Goal: Task Accomplishment & Management: Manage account settings

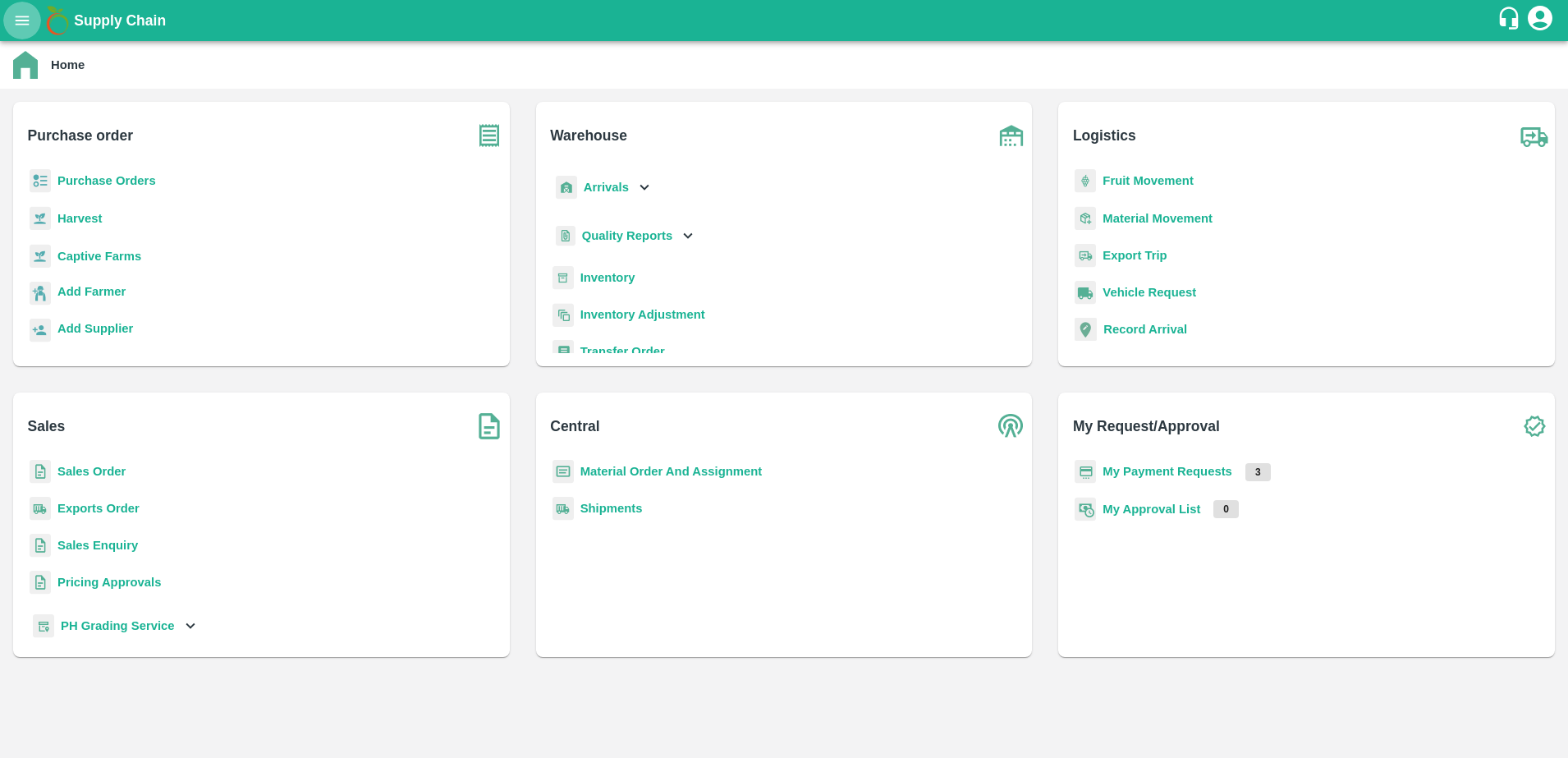
click at [16, 24] on icon "open drawer" at bounding box center [23, 20] width 14 height 9
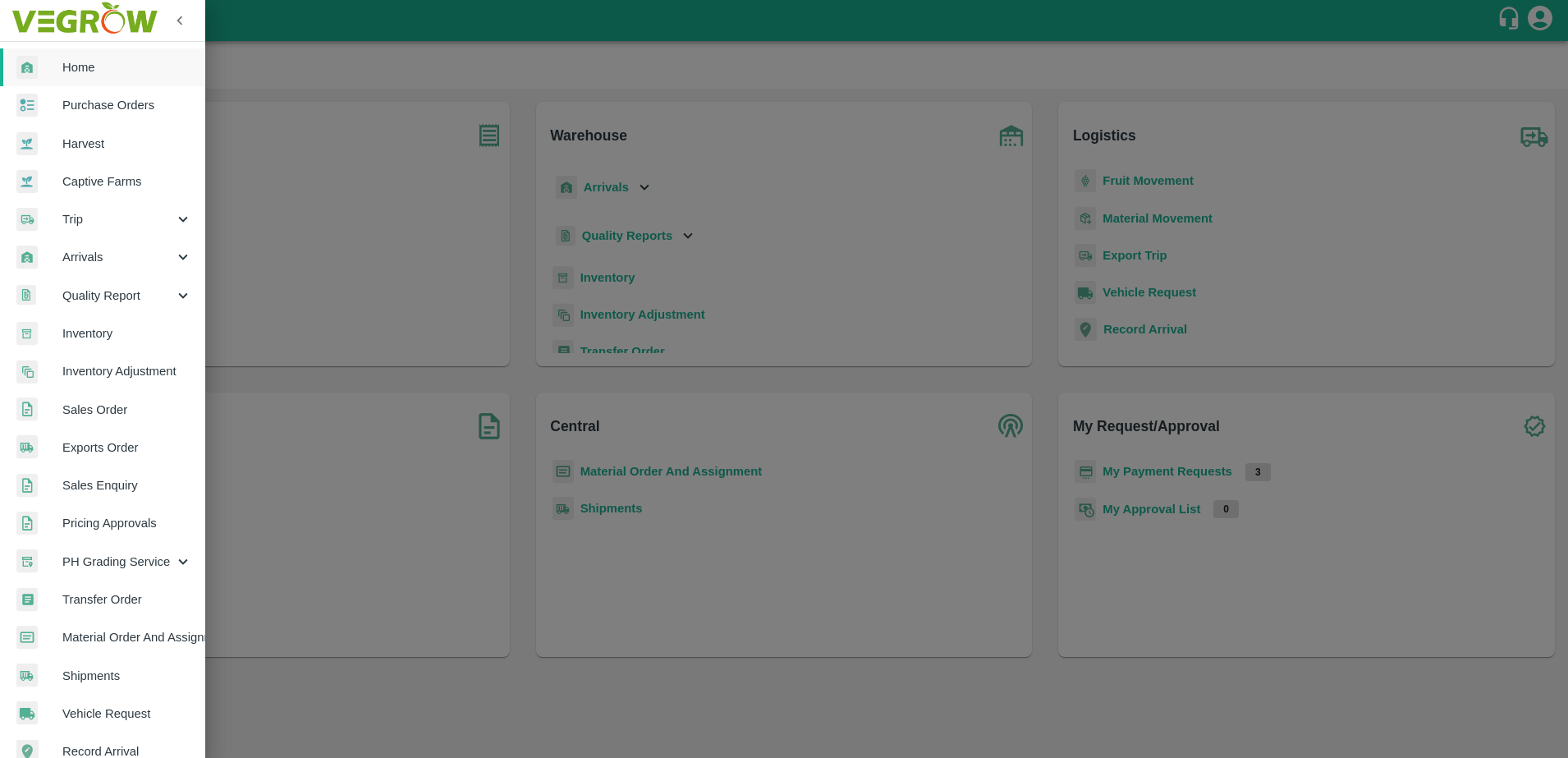
scroll to position [216, 0]
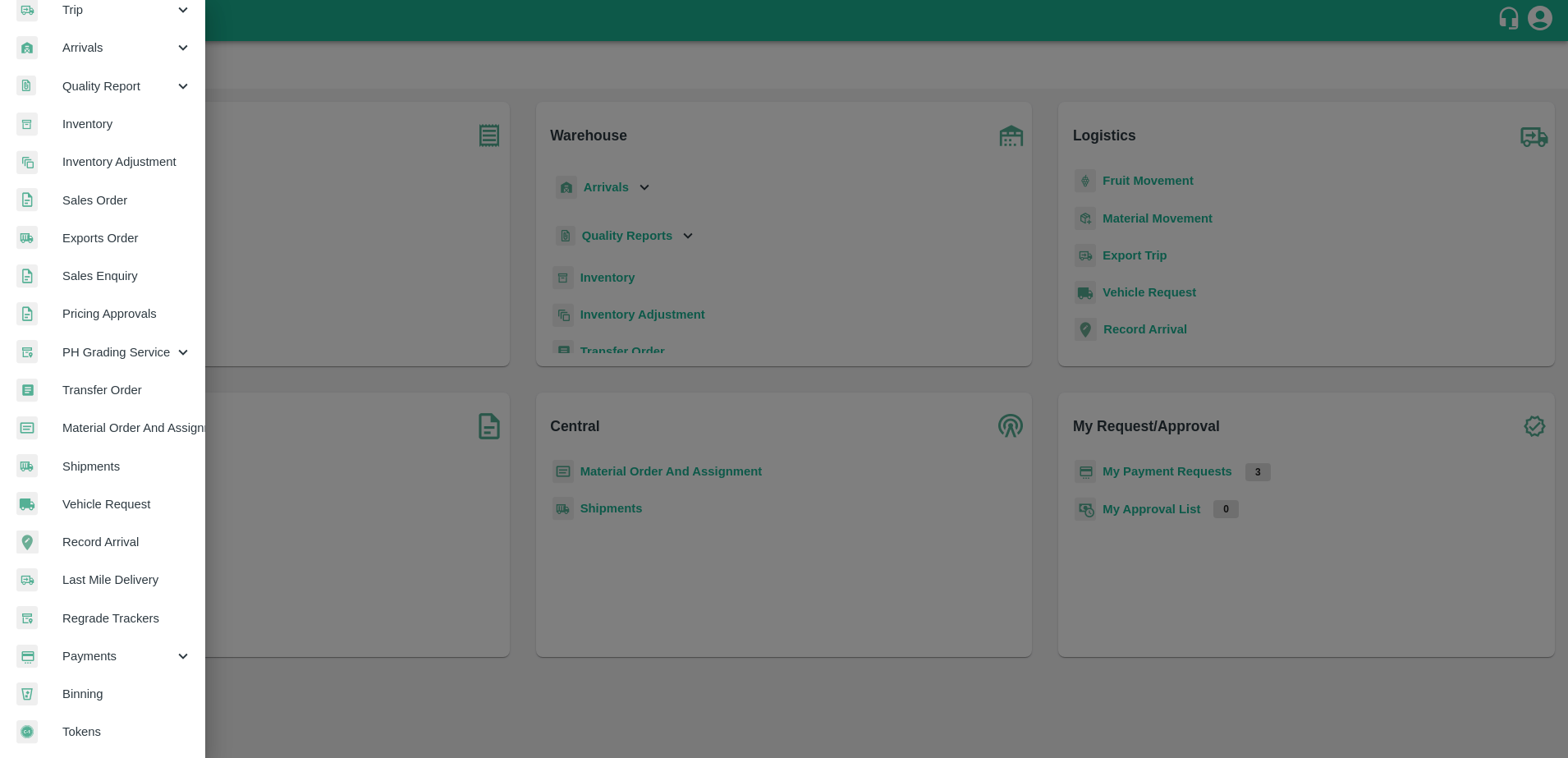
click at [97, 647] on span "Payments" at bounding box center [118, 656] width 112 height 18
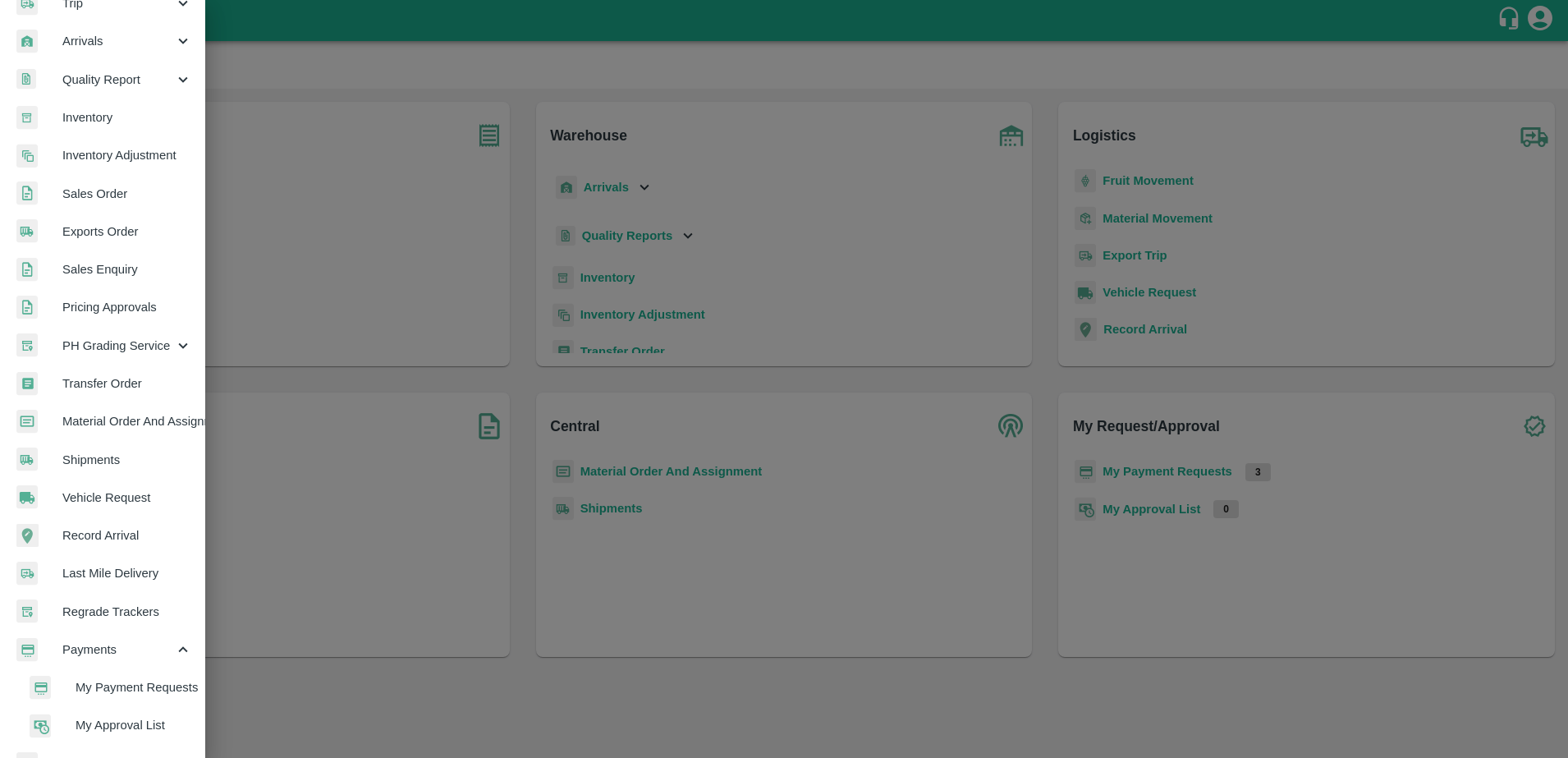
click at [103, 686] on span "My Payment Requests" at bounding box center [134, 688] width 117 height 18
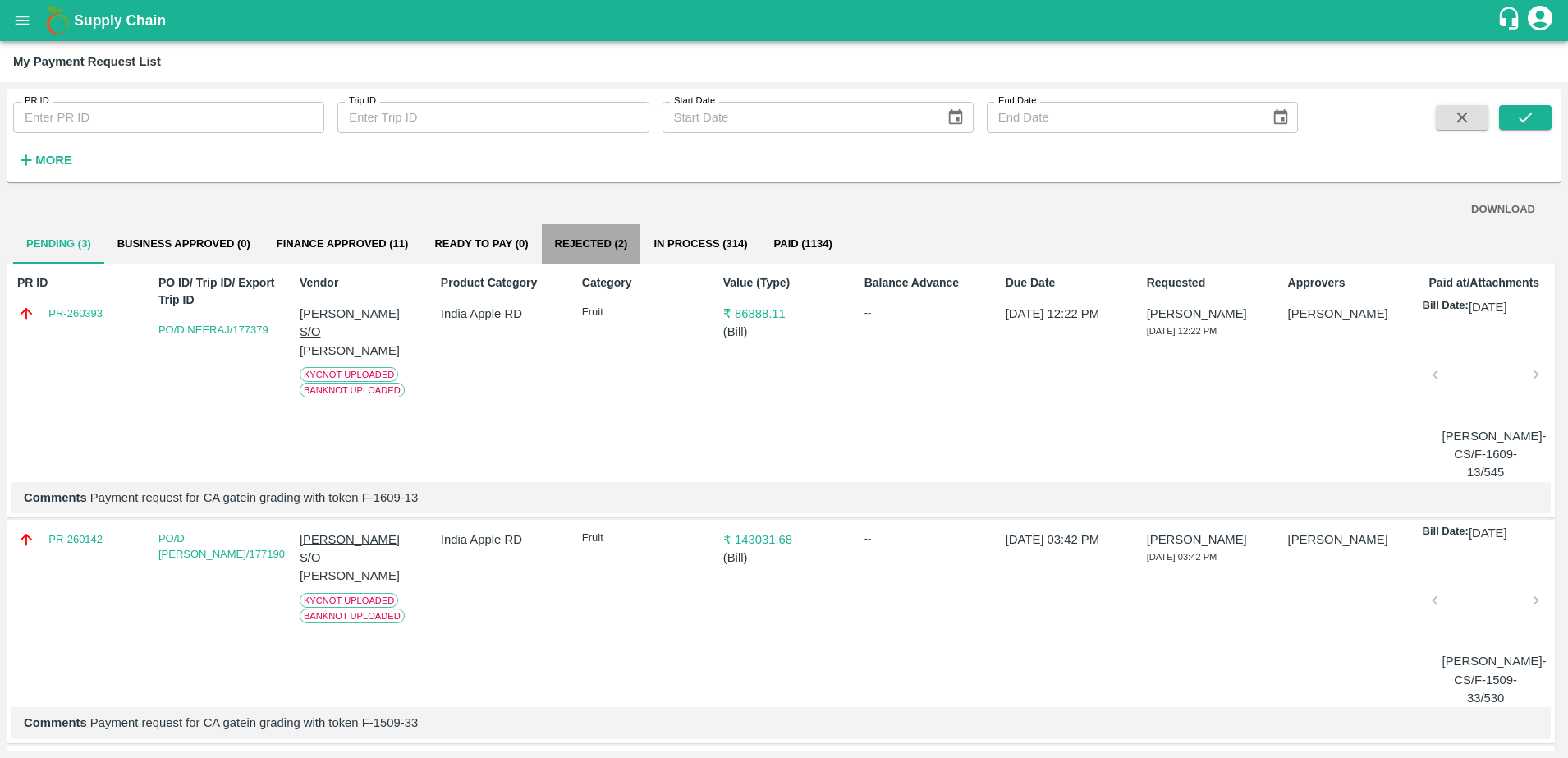
click at [600, 238] on button "Rejected (2)" at bounding box center [591, 243] width 99 height 39
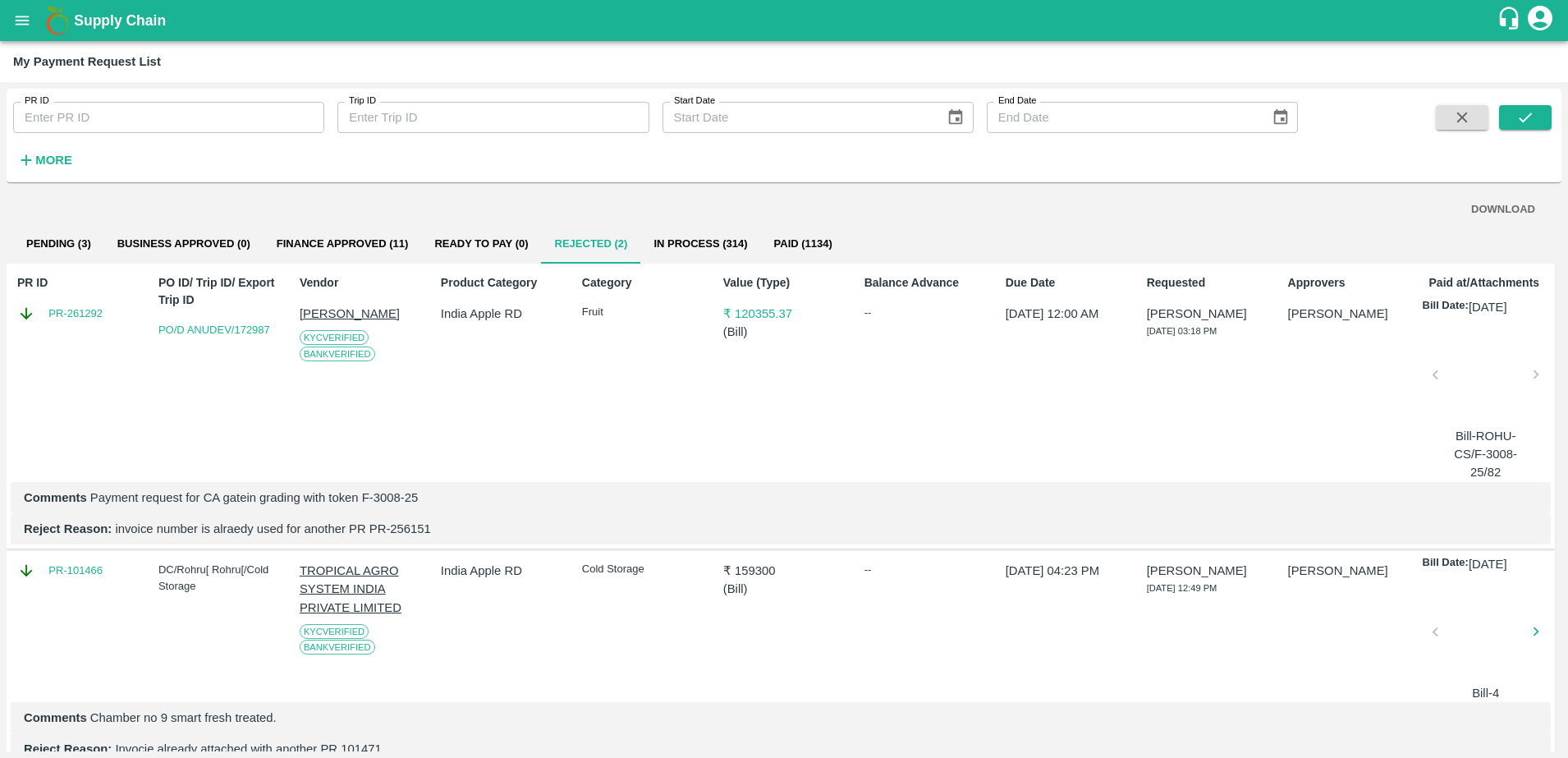
click at [1484, 375] on div at bounding box center [1485, 379] width 87 height 87
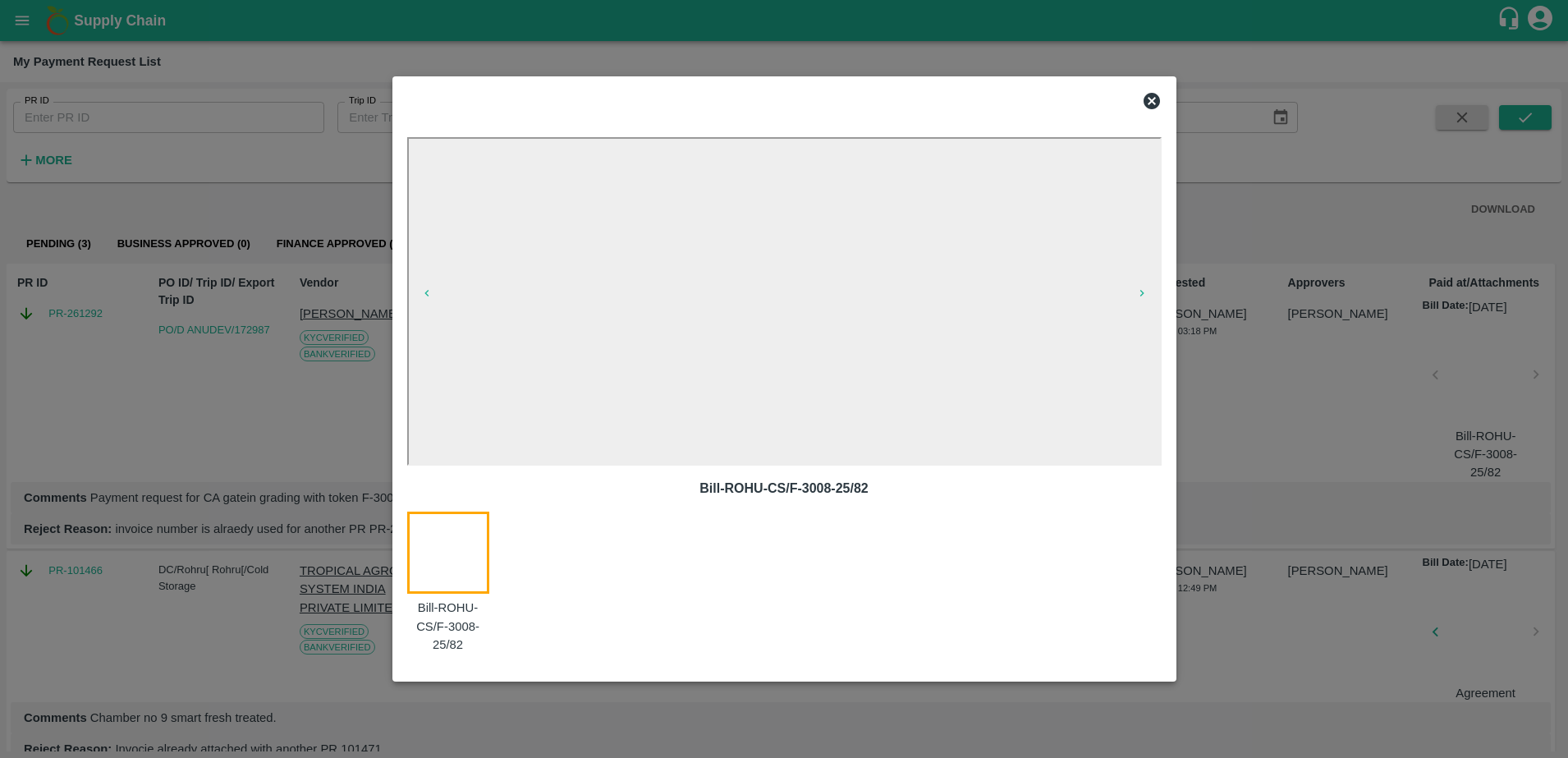
click at [1154, 94] on icon at bounding box center [1151, 101] width 16 height 16
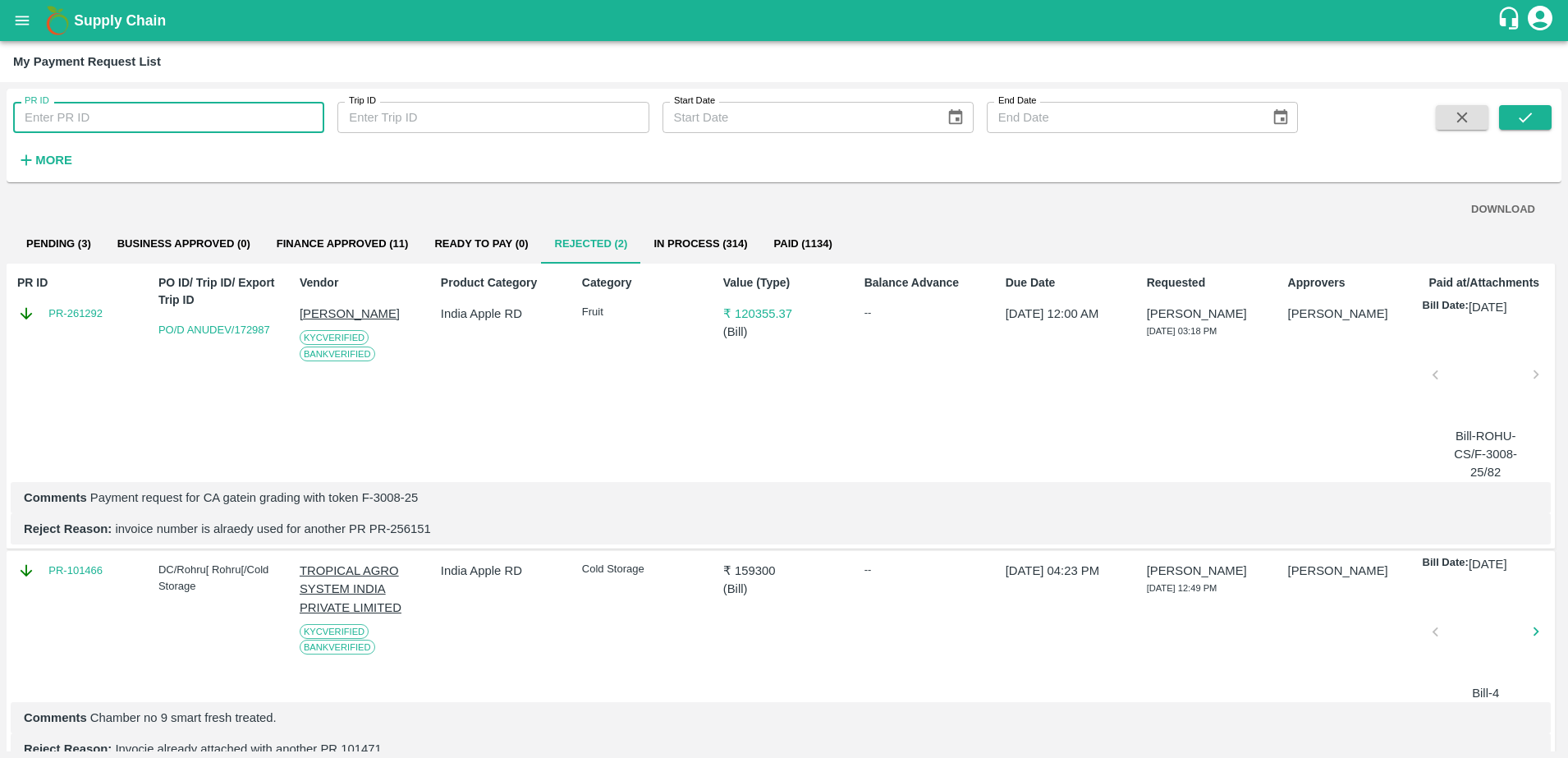
click at [130, 102] on input "PR ID" at bounding box center [168, 117] width 311 height 31
click at [1518, 120] on icon "submit" at bounding box center [1525, 117] width 18 height 18
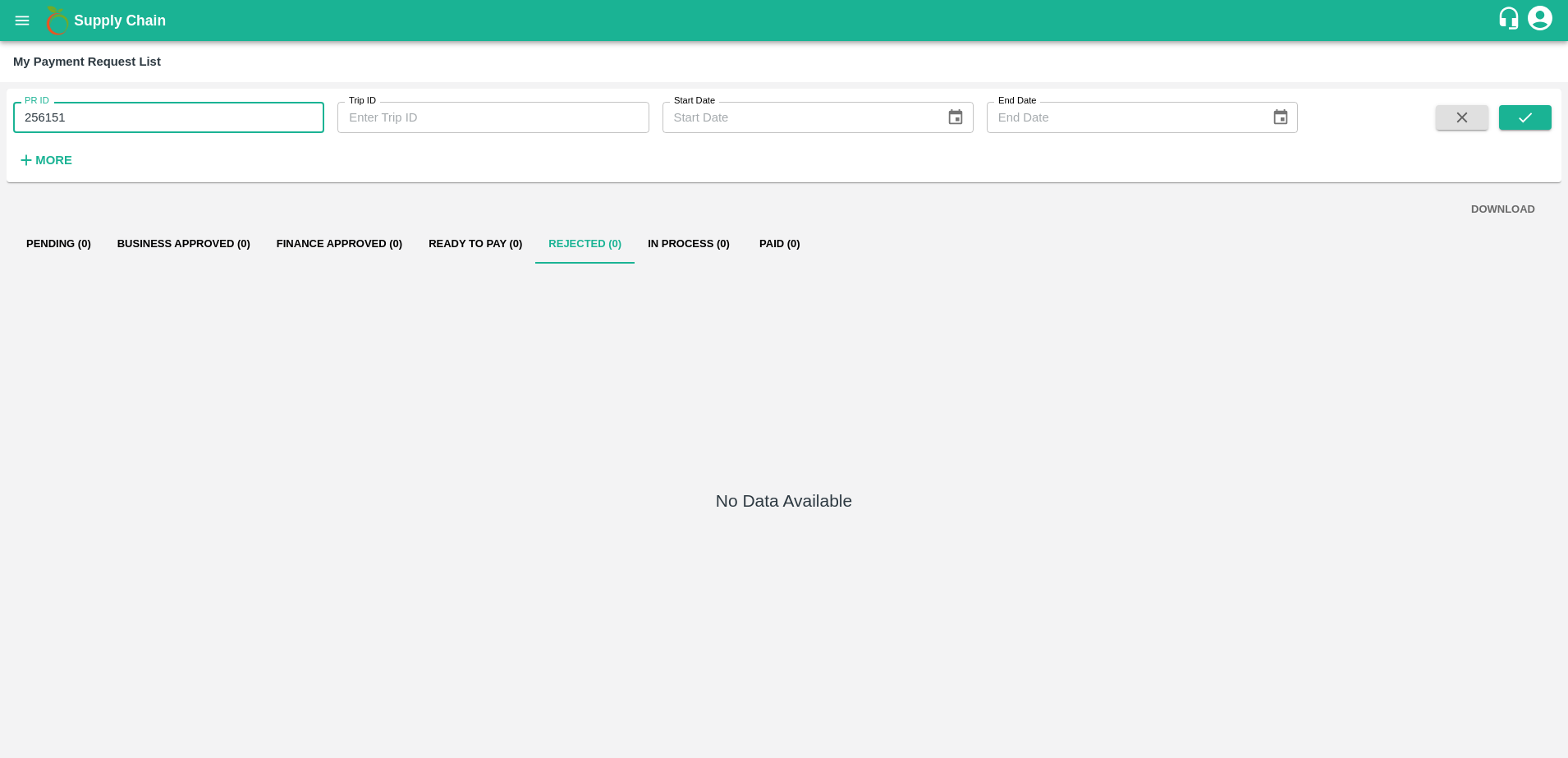
click at [240, 113] on input "256151" at bounding box center [168, 117] width 311 height 31
click at [1513, 117] on button "submit" at bounding box center [1525, 117] width 53 height 25
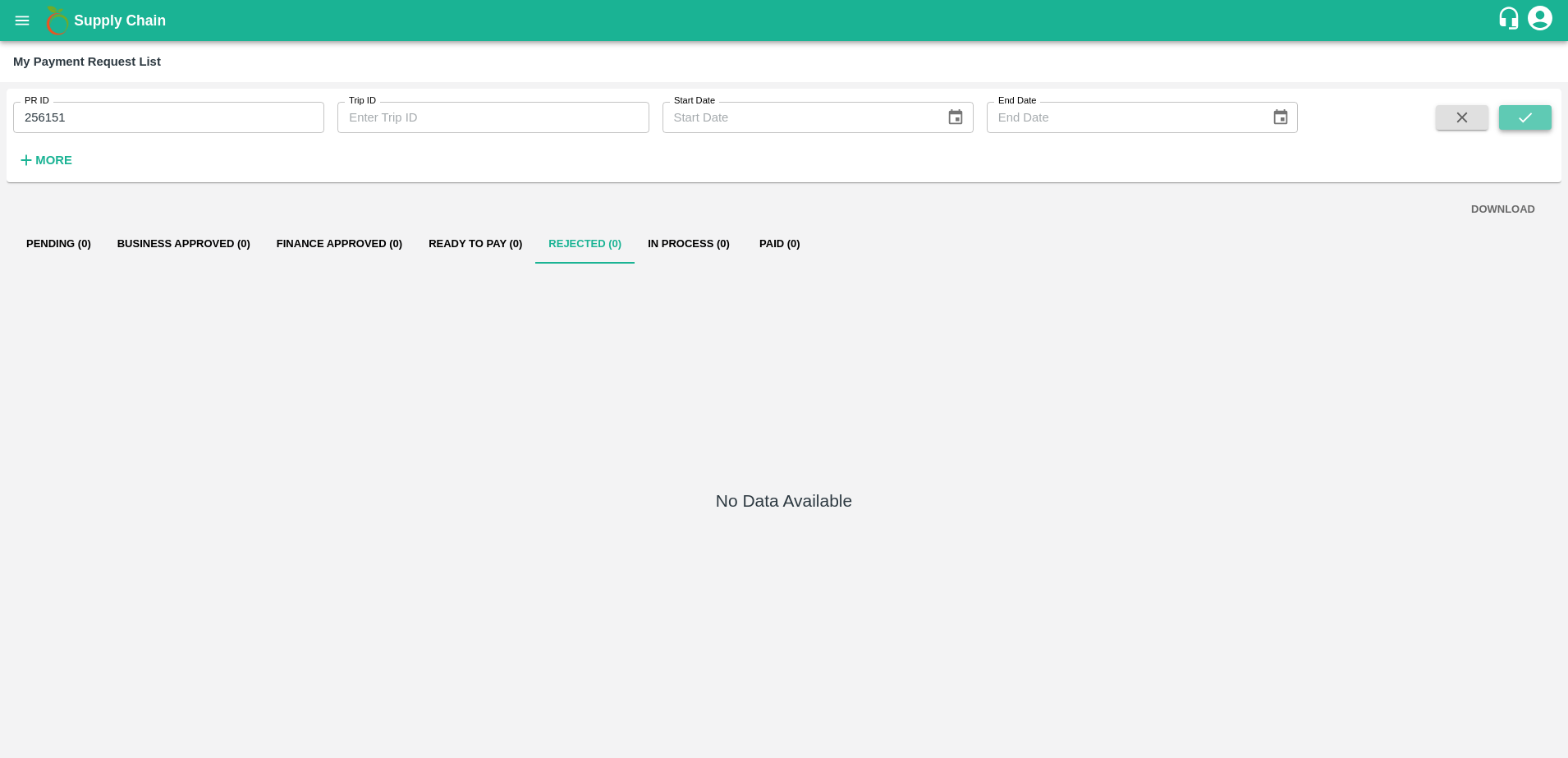
click at [1513, 117] on button "submit" at bounding box center [1525, 117] width 53 height 25
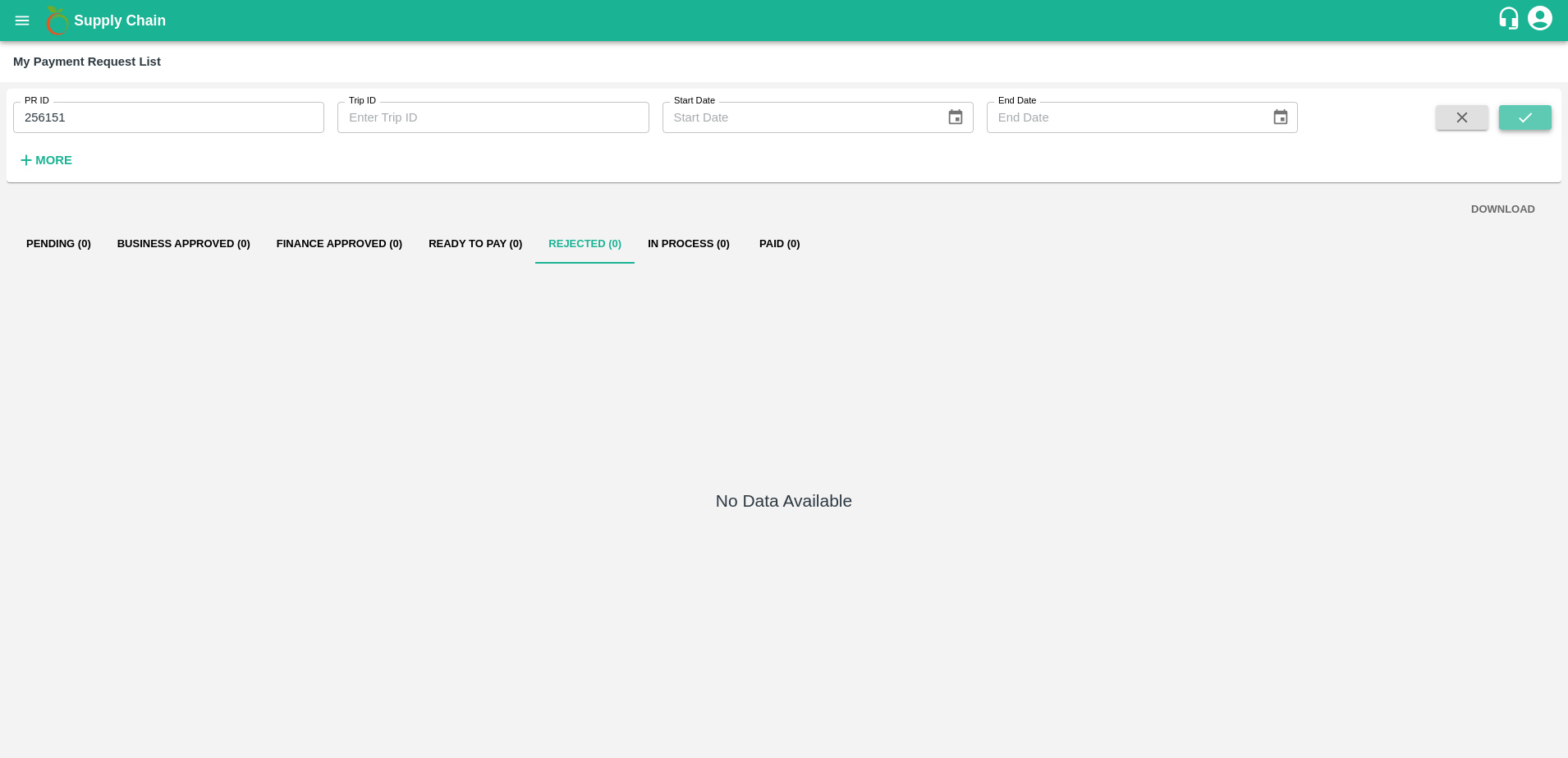
click at [1513, 117] on button "submit" at bounding box center [1525, 117] width 53 height 25
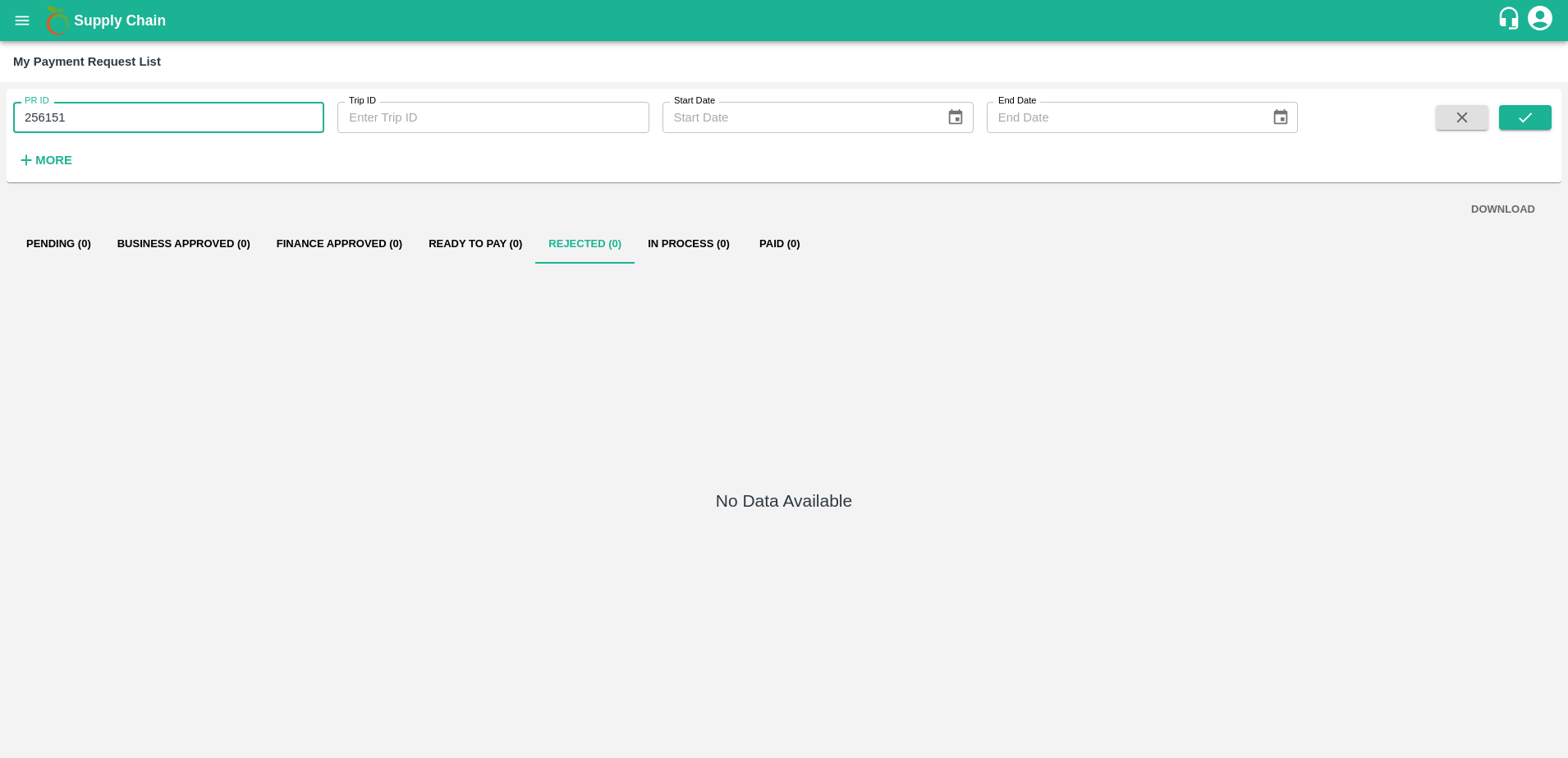
click at [84, 117] on input "256151" at bounding box center [168, 117] width 311 height 31
type input "2"
type input "256151"
click at [1534, 127] on button "submit" at bounding box center [1525, 117] width 53 height 25
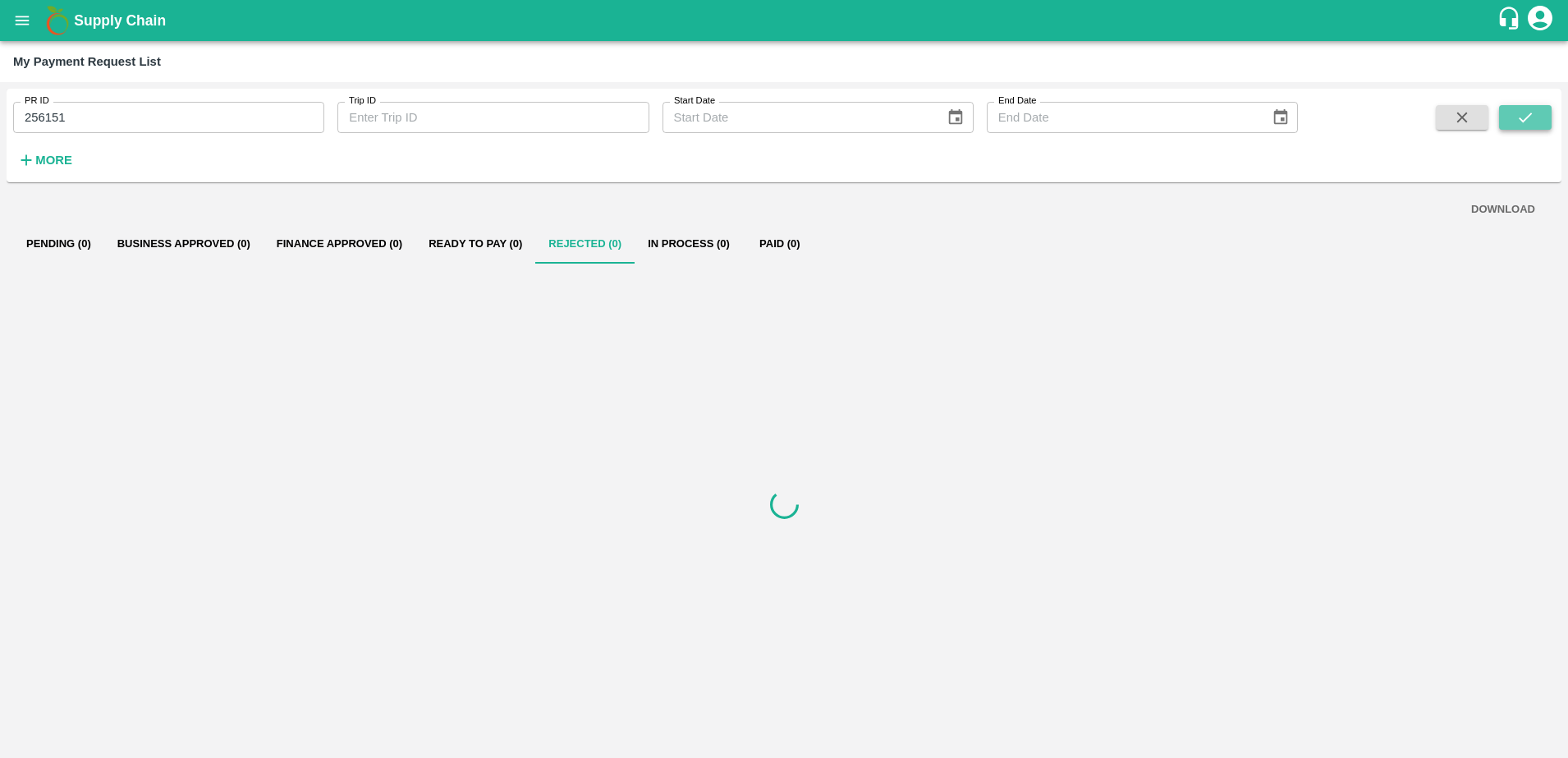
click at [1534, 127] on button "submit" at bounding box center [1525, 117] width 53 height 25
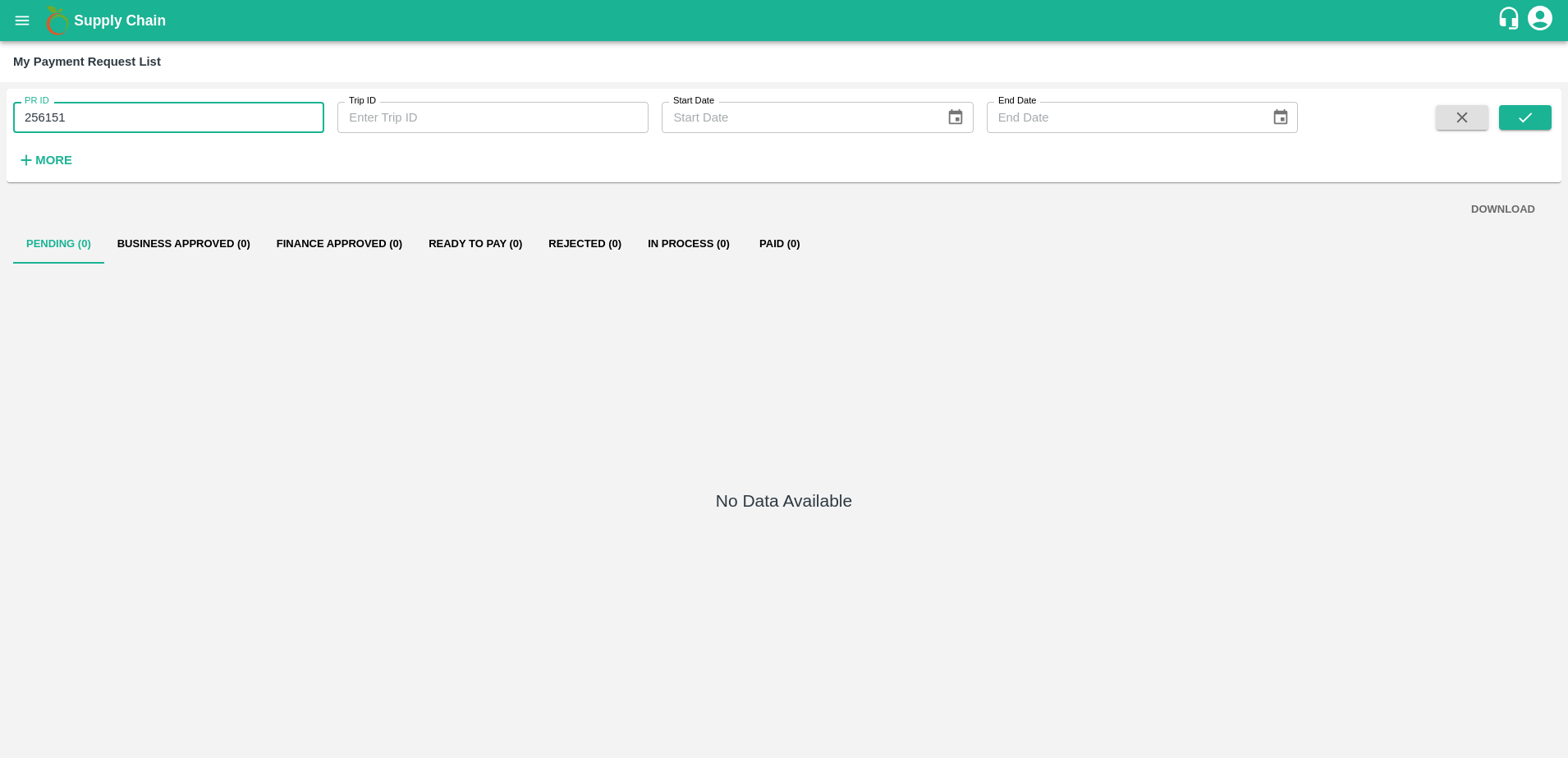
click at [84, 113] on input "256151" at bounding box center [168, 117] width 311 height 31
type input "2"
click at [1527, 124] on icon "submit" at bounding box center [1525, 117] width 18 height 18
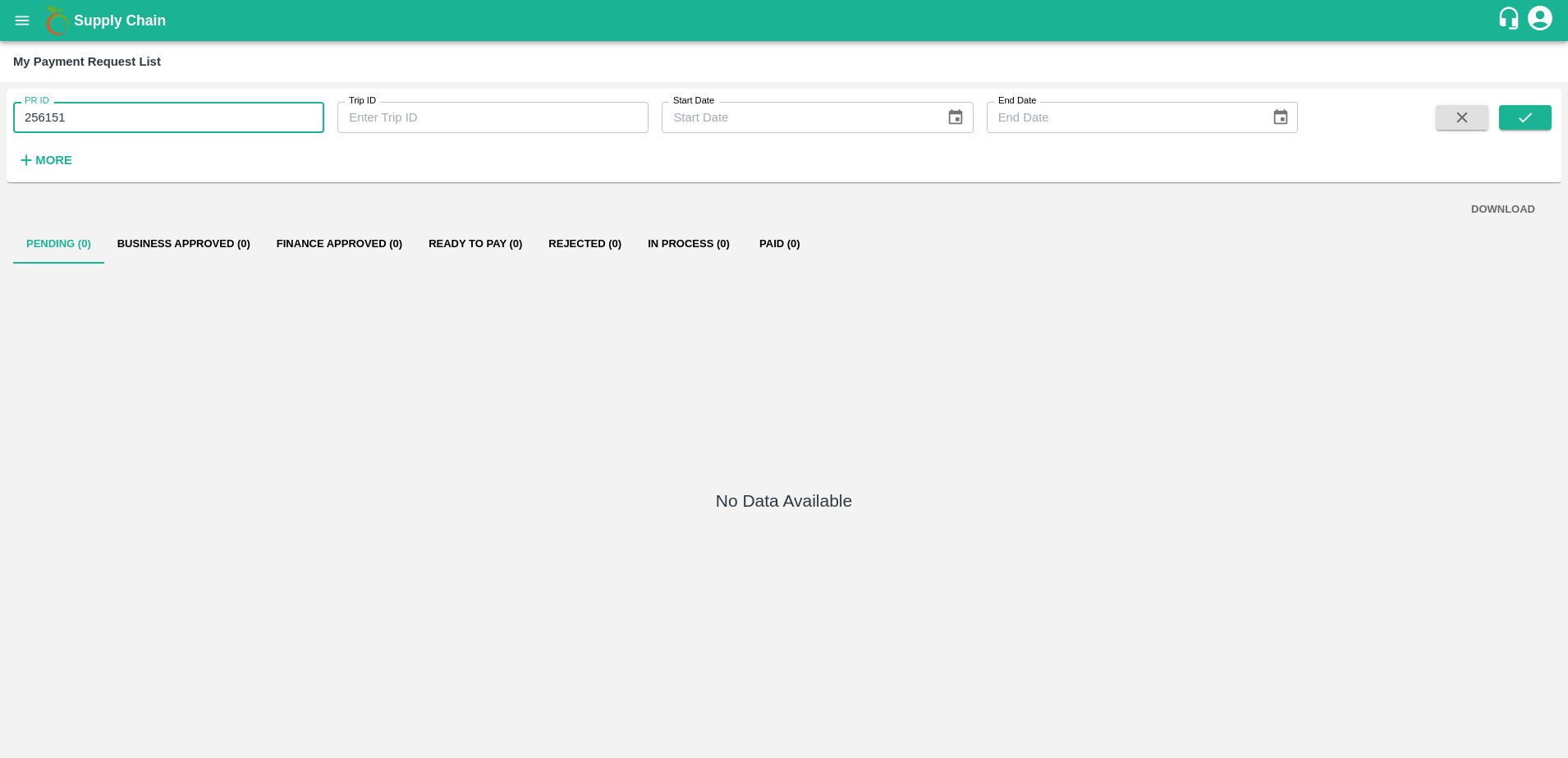
click at [201, 108] on input "256151" at bounding box center [168, 117] width 311 height 31
type input "2"
click at [1526, 122] on icon "submit" at bounding box center [1525, 117] width 18 height 18
click at [592, 246] on button "Rejected (1)" at bounding box center [585, 243] width 99 height 39
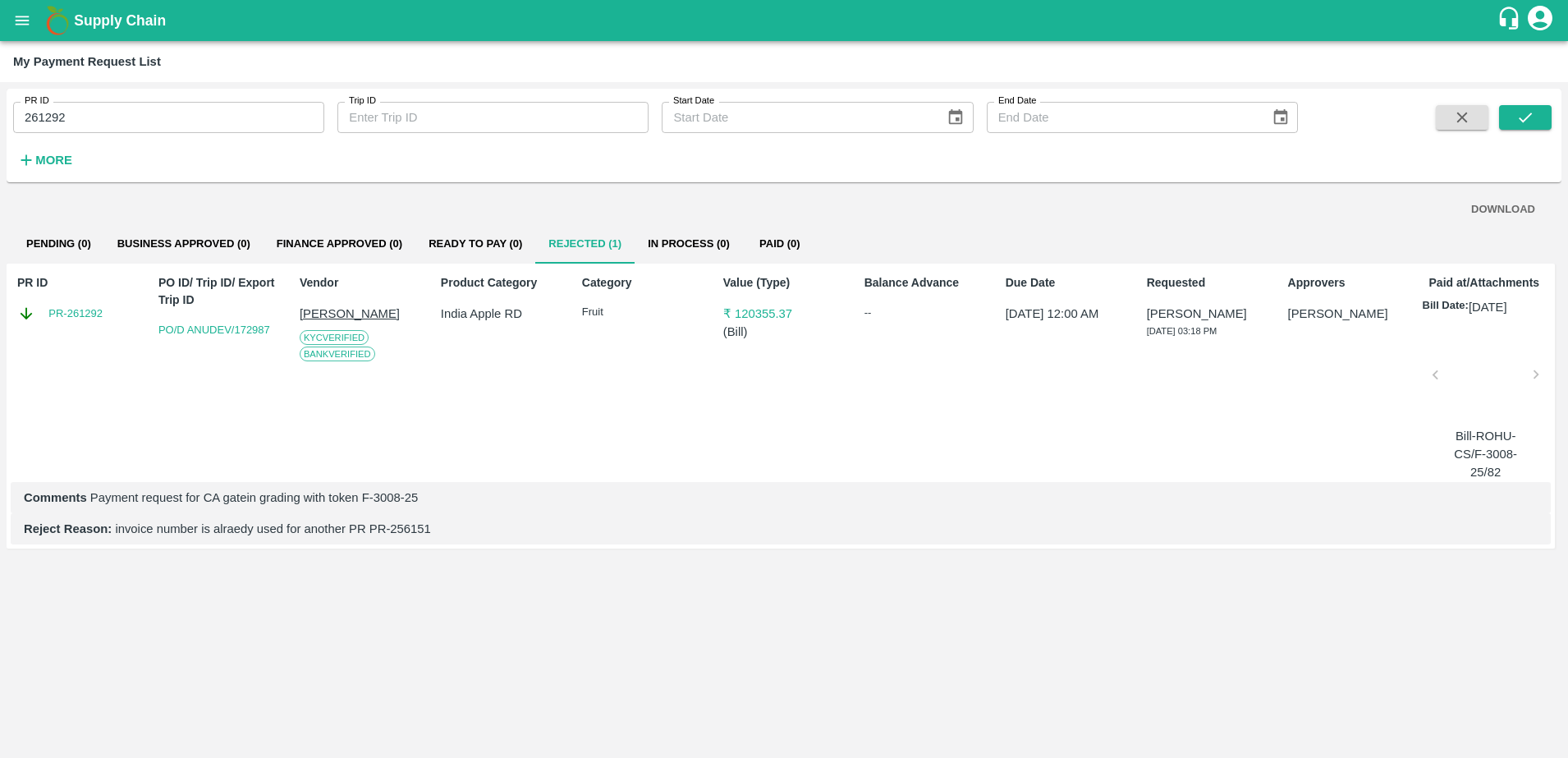
click at [1465, 366] on div at bounding box center [1485, 379] width 87 height 87
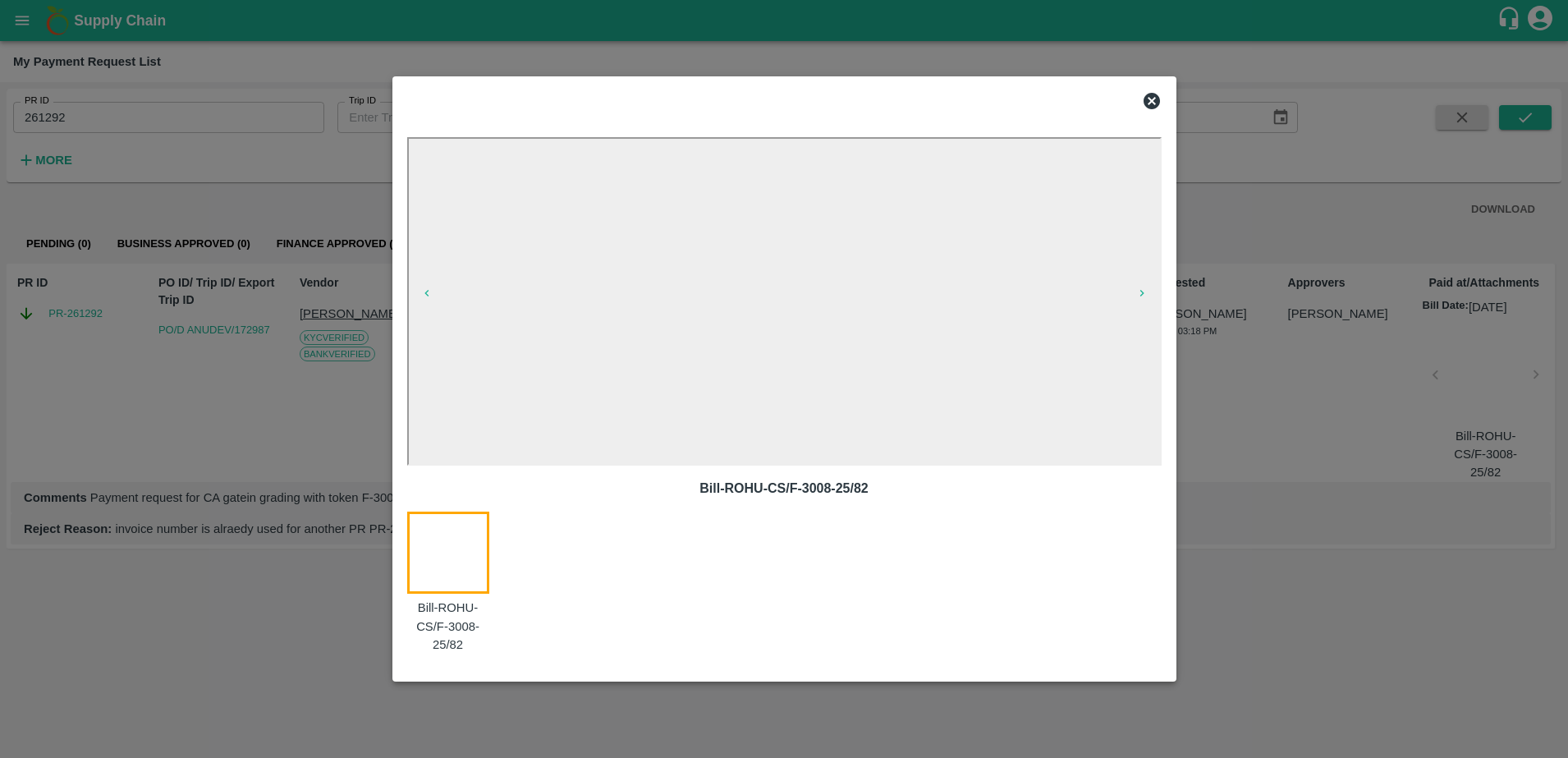
click at [1150, 100] on icon at bounding box center [1152, 101] width 20 height 20
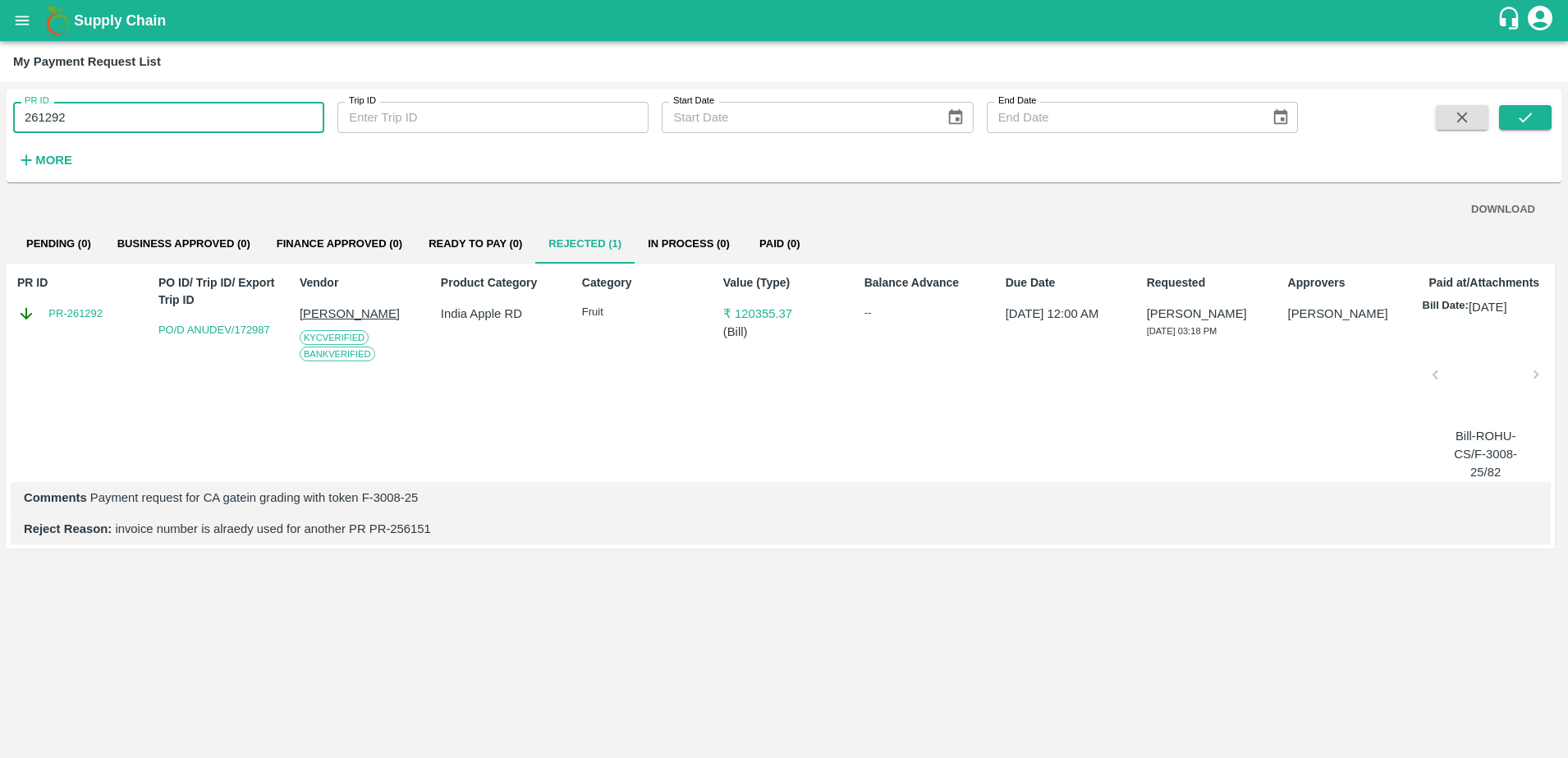
click at [274, 119] on input "261292" at bounding box center [168, 117] width 311 height 31
type input "2"
click at [1529, 124] on icon "submit" at bounding box center [1525, 117] width 18 height 18
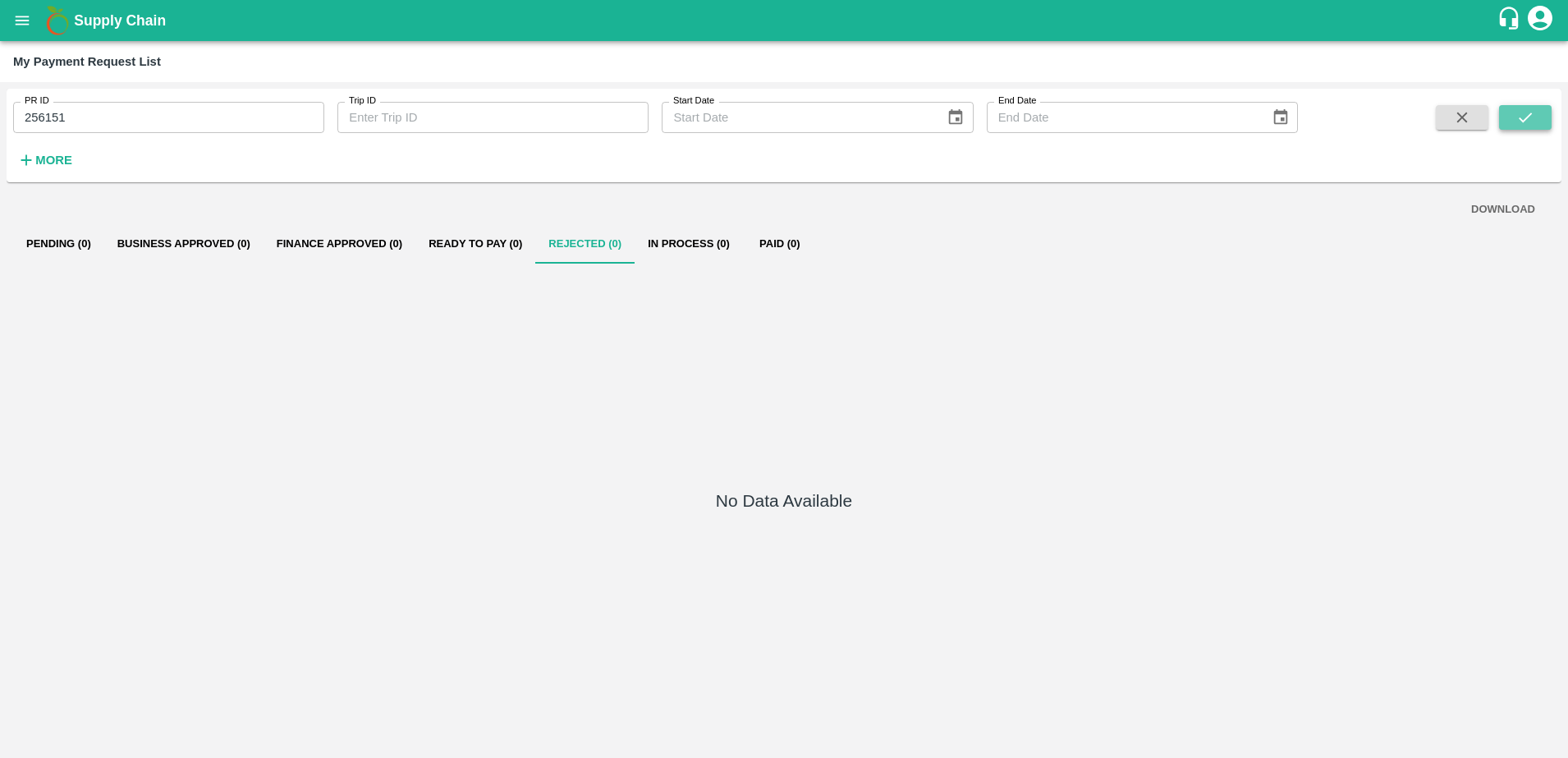
click at [1529, 124] on icon "submit" at bounding box center [1525, 117] width 18 height 18
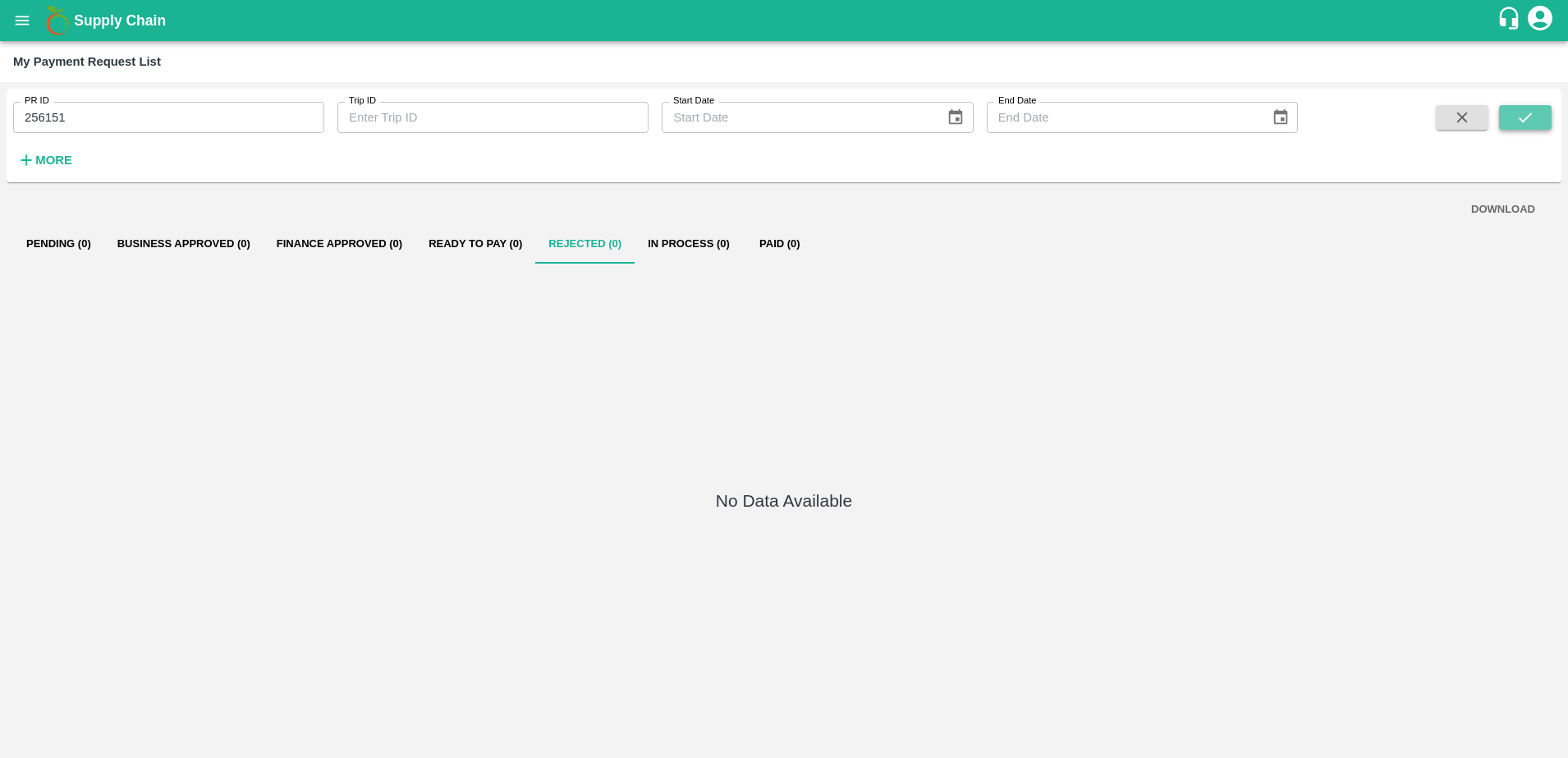
click at [1529, 124] on icon "submit" at bounding box center [1525, 117] width 18 height 18
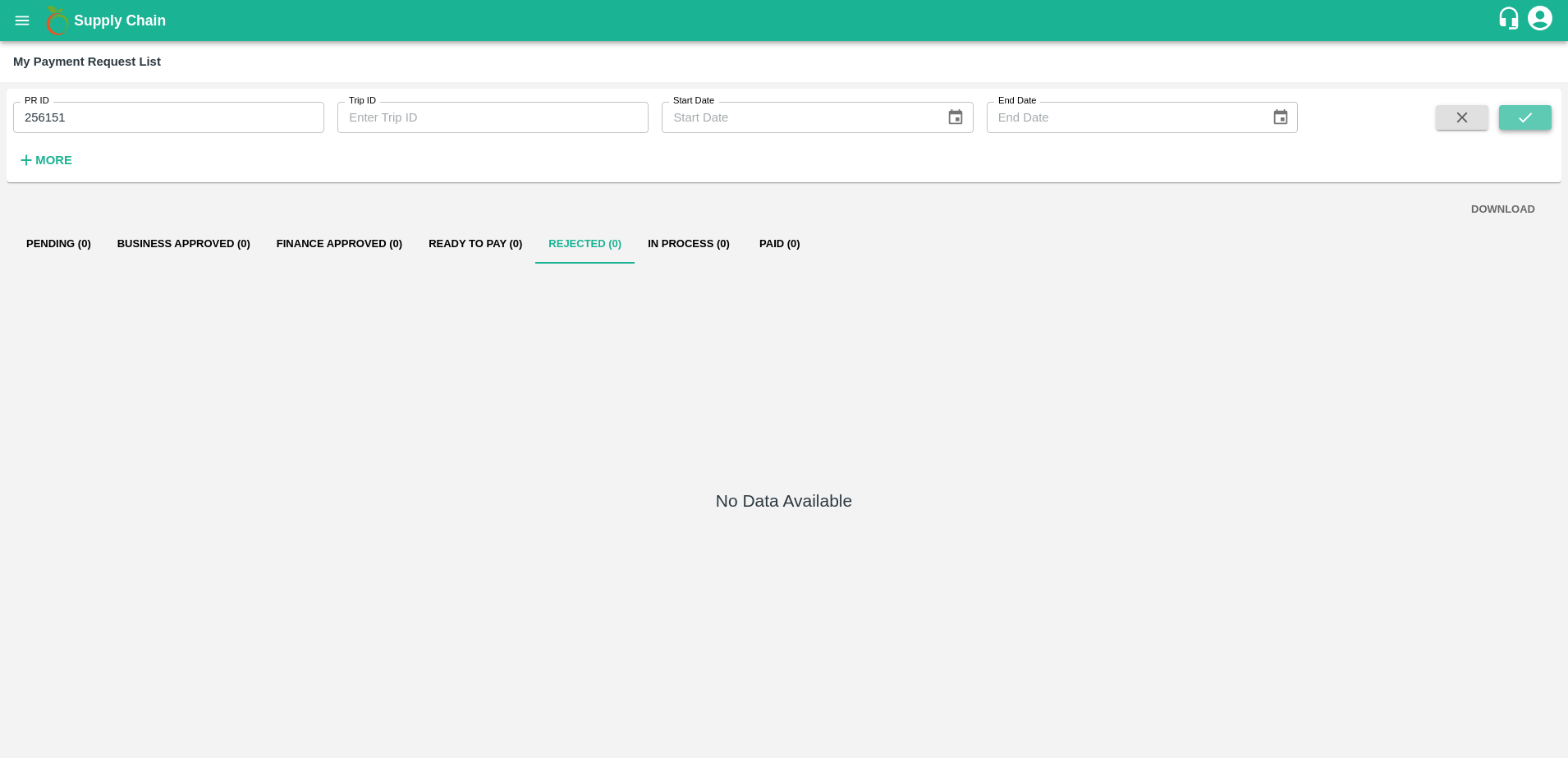
click at [1529, 124] on icon "submit" at bounding box center [1525, 117] width 18 height 18
click at [87, 112] on input "256151" at bounding box center [168, 117] width 311 height 31
type input "2"
type input "261292"
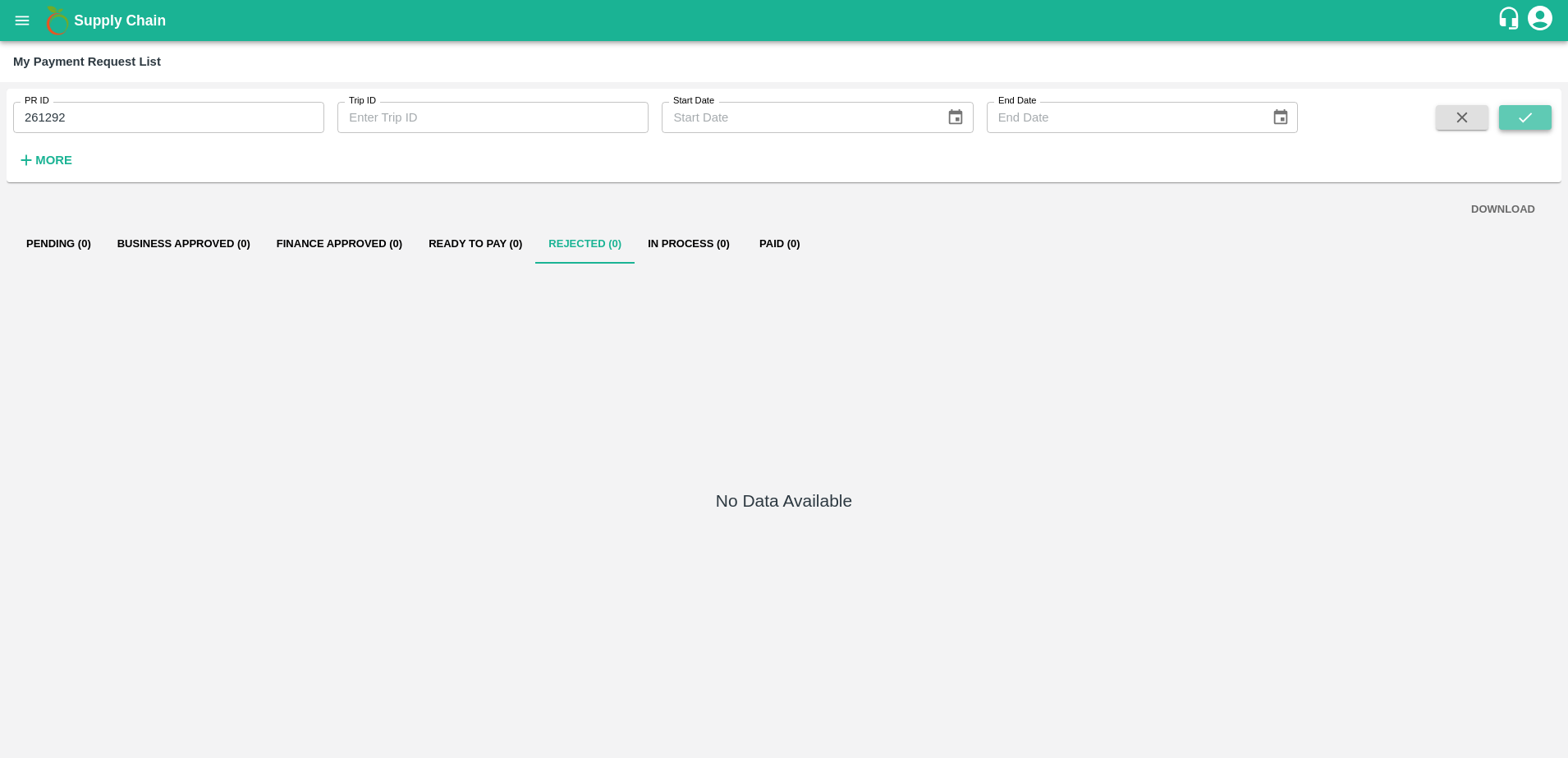
click at [1541, 118] on button "submit" at bounding box center [1525, 117] width 53 height 25
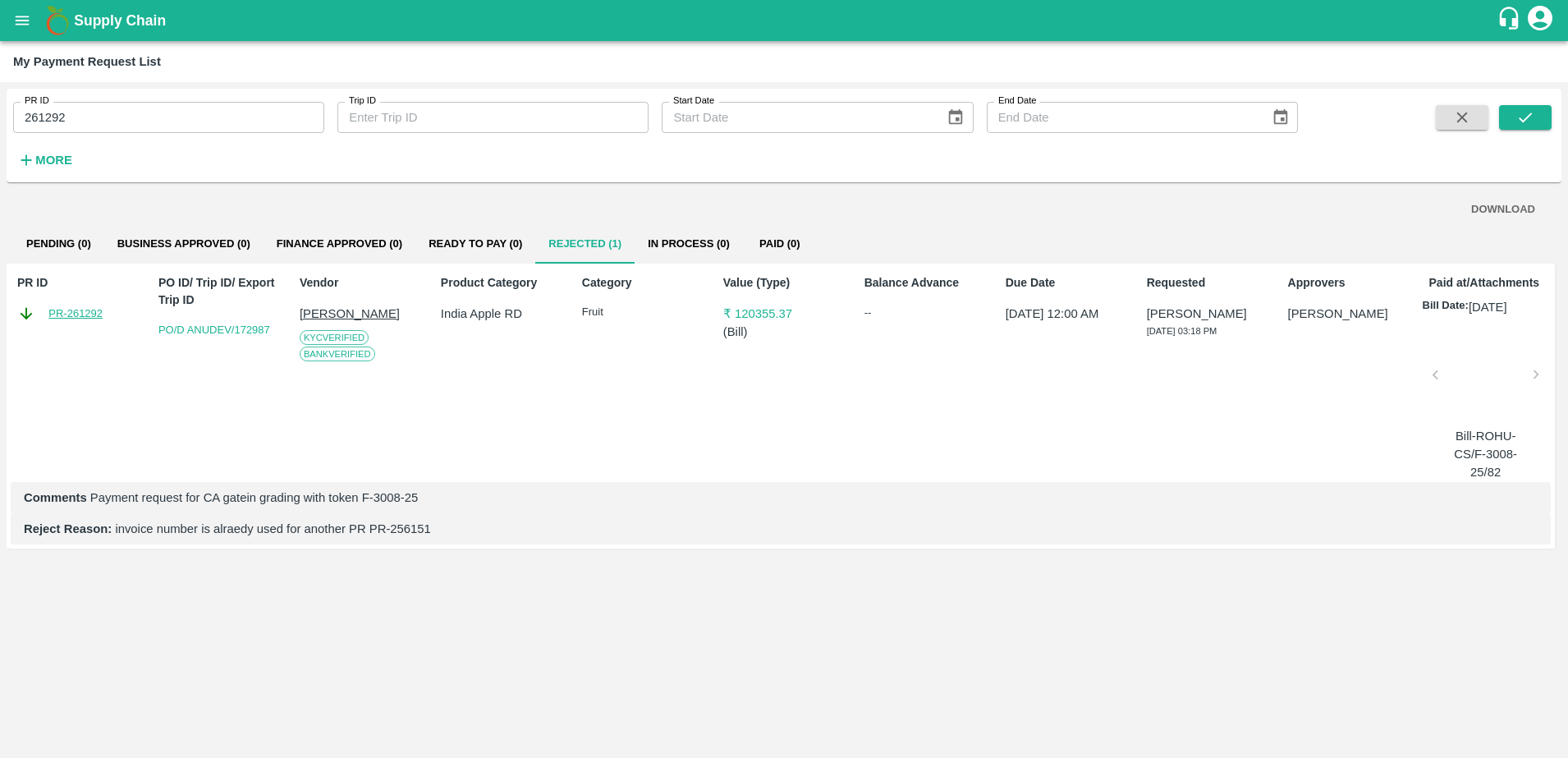
click at [67, 311] on link "PR-261292" at bounding box center [75, 314] width 54 height 16
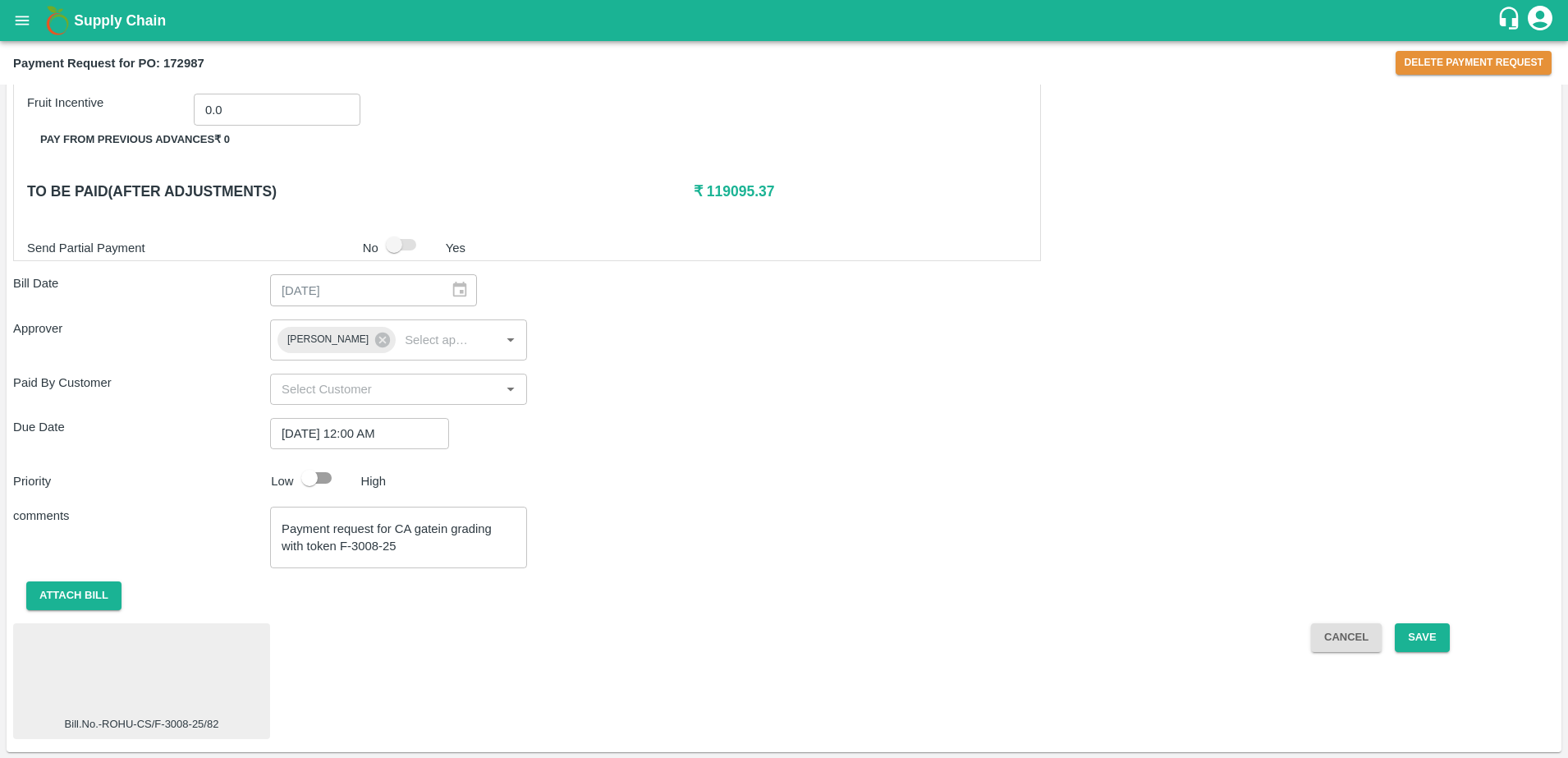
scroll to position [1409, 0]
click at [128, 693] on div at bounding box center [142, 672] width 244 height 87
click at [1466, 67] on button "Delete Payment Request" at bounding box center [1474, 63] width 156 height 24
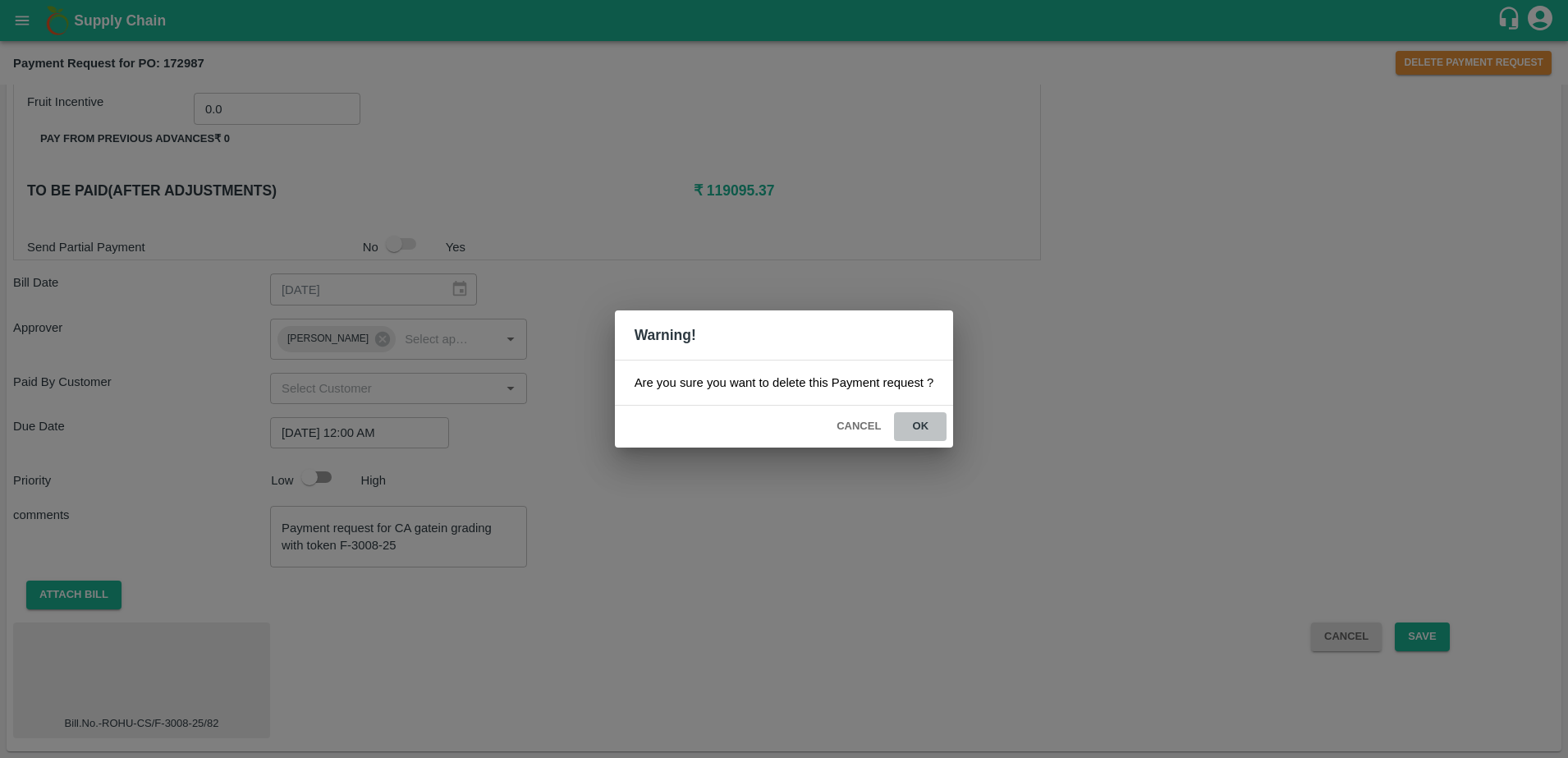
click at [920, 429] on button "ok" at bounding box center [920, 426] width 53 height 29
